Goal: Communication & Community: Answer question/provide support

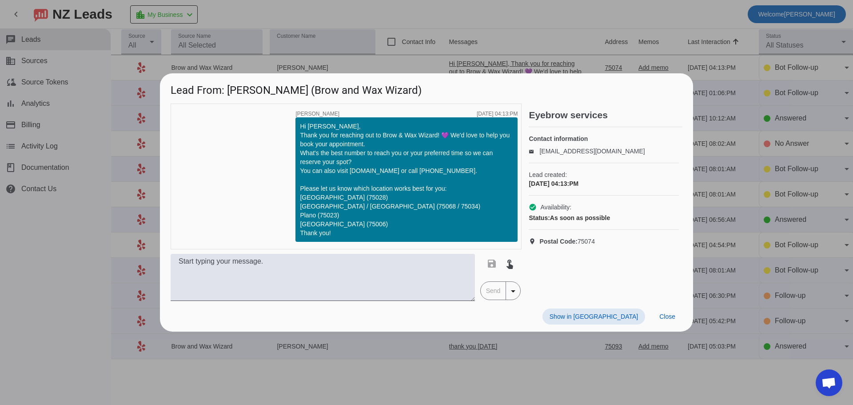
scroll to position [14, 0]
click at [664, 320] on span at bounding box center [667, 316] width 30 height 16
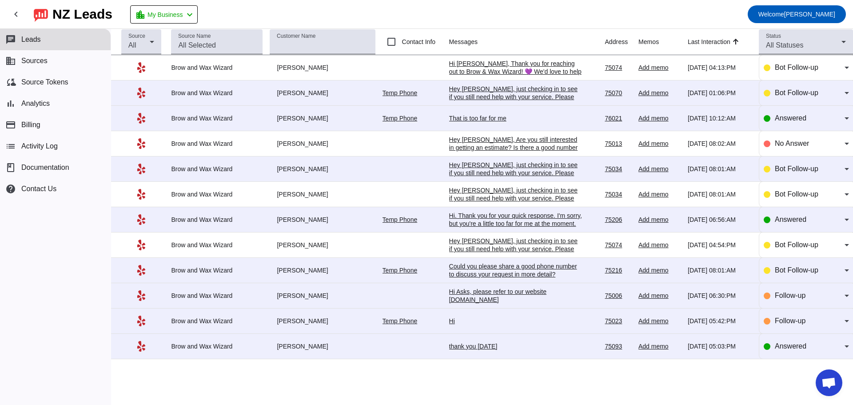
click at [536, 64] on div "Hi [PERSON_NAME], Thank you for reaching out to Brow & Wax Wizard! 💜 We'd love …" at bounding box center [515, 108] width 133 height 96
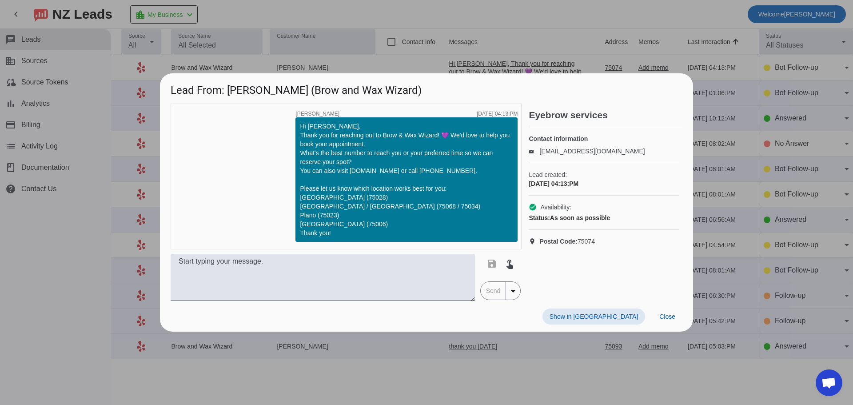
click at [336, 7] on div at bounding box center [426, 202] width 853 height 405
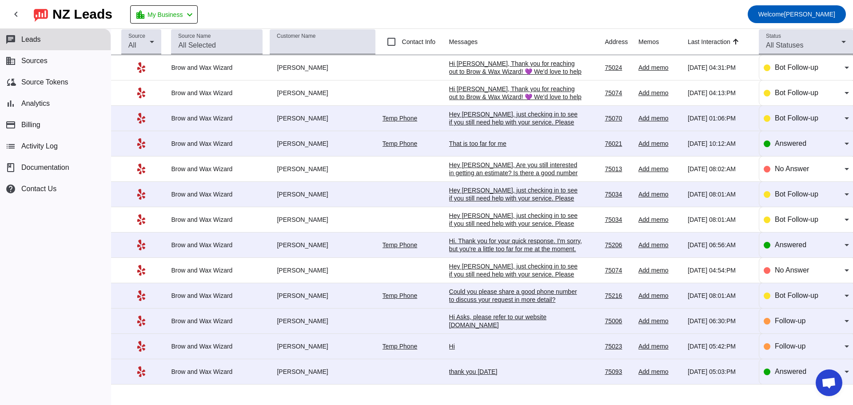
click at [526, 63] on div "Hi [PERSON_NAME], Thank you for reaching out to Brow & Wax Wizard! 💜 We'd love …" at bounding box center [515, 108] width 133 height 96
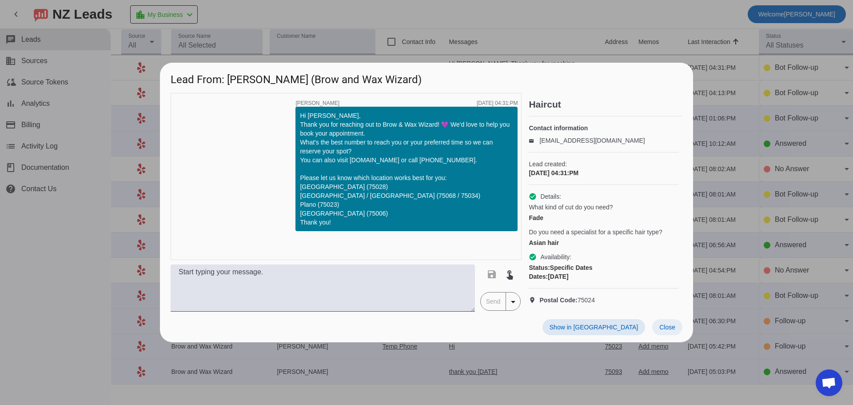
click at [668, 330] on span "Close" at bounding box center [667, 326] width 16 height 7
